Goal: Find specific page/section: Find specific page/section

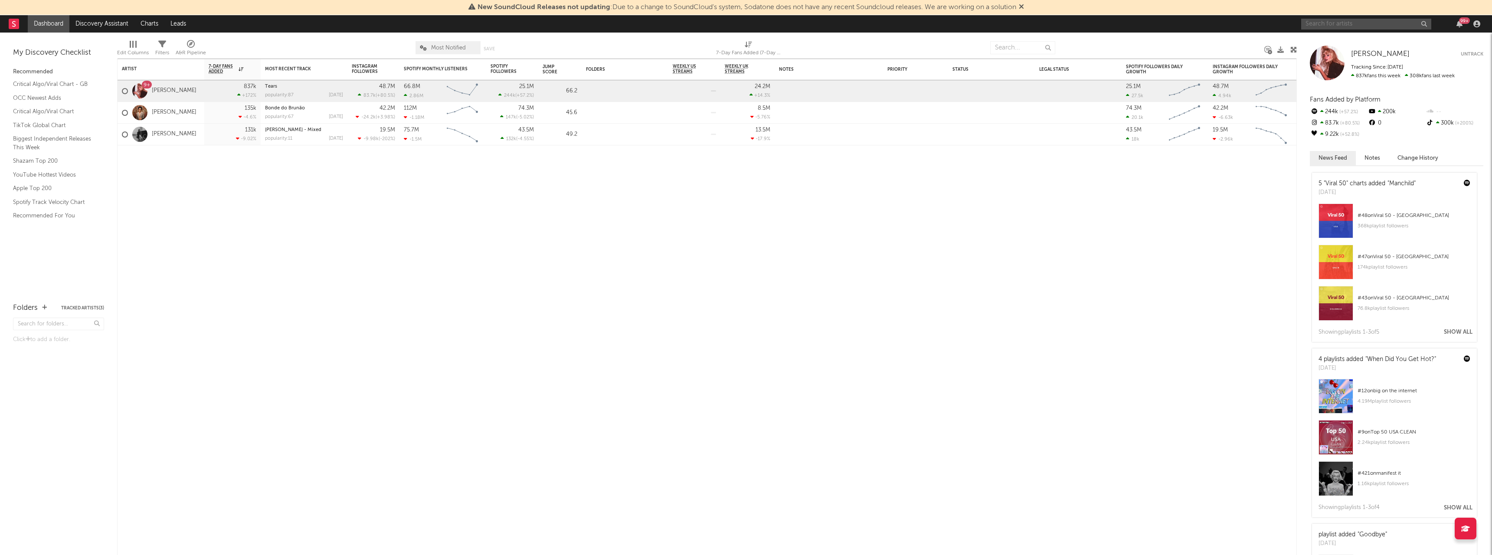
click at [1331, 23] on input "text" at bounding box center [1366, 24] width 130 height 11
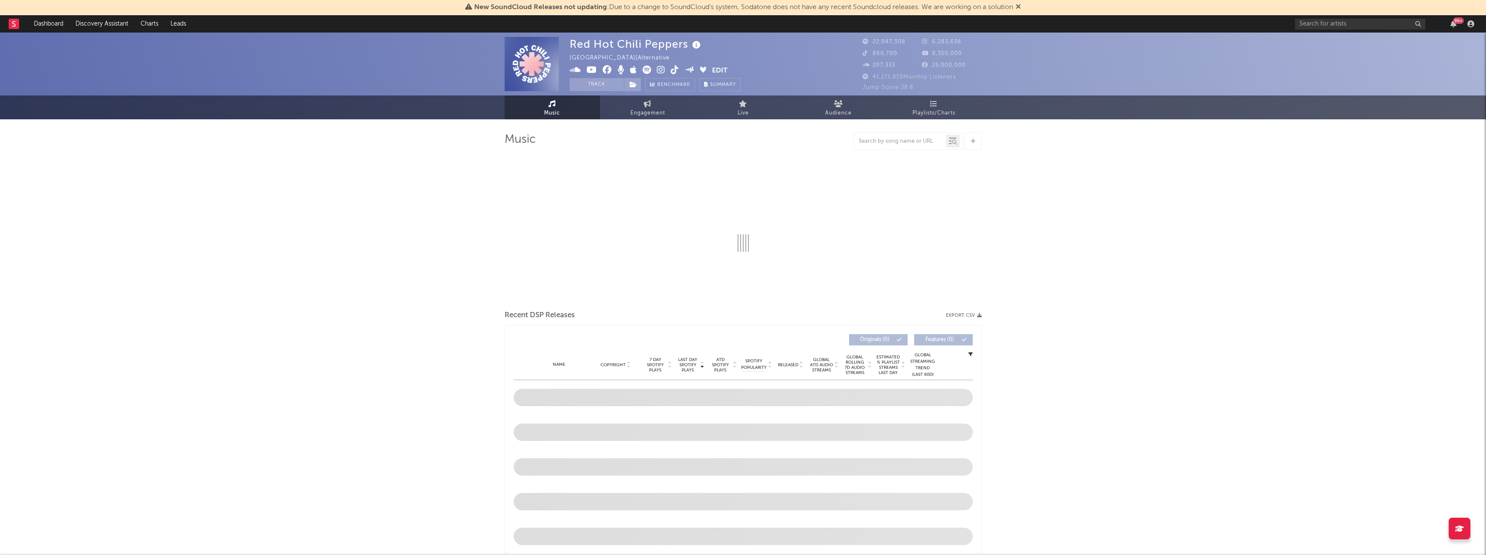
select select "6m"
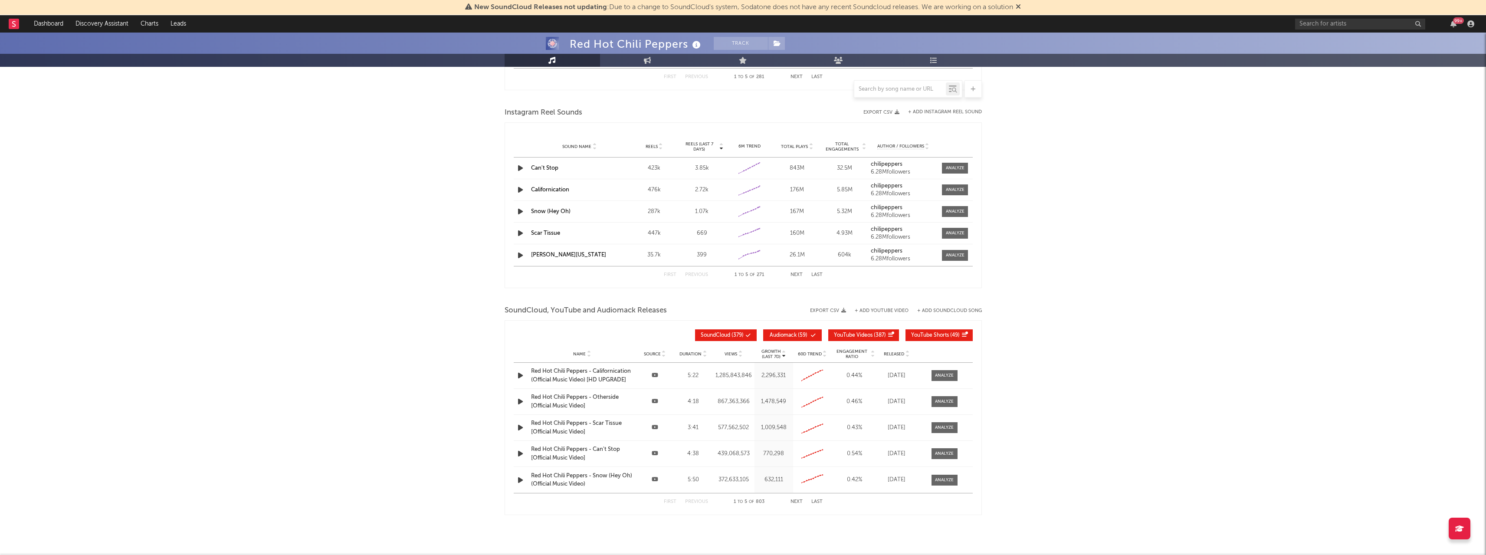
scroll to position [788, 0]
